Goal: Find specific page/section: Find specific page/section

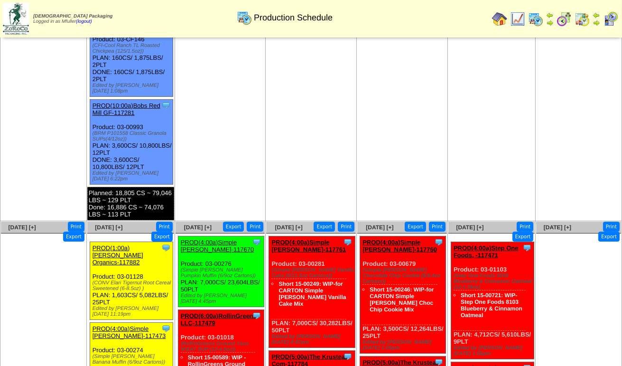
scroll to position [427, 0]
